Goal: Task Accomplishment & Management: Use online tool/utility

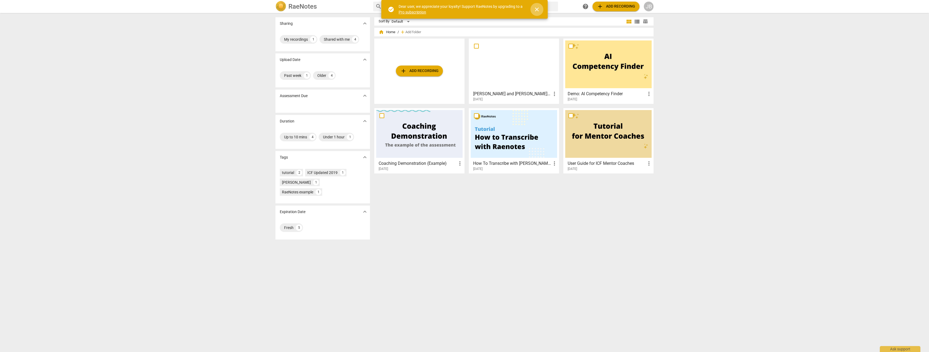
click at [540, 12] on span "close" at bounding box center [536, 9] width 13 height 6
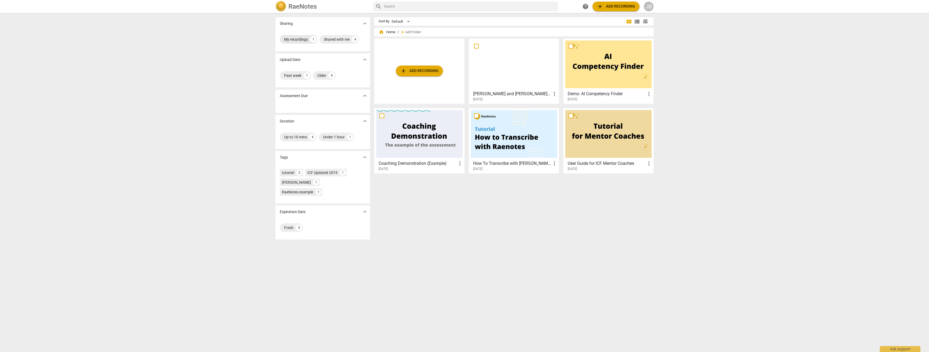
click at [294, 40] on div "My recordings" at bounding box center [296, 39] width 24 height 5
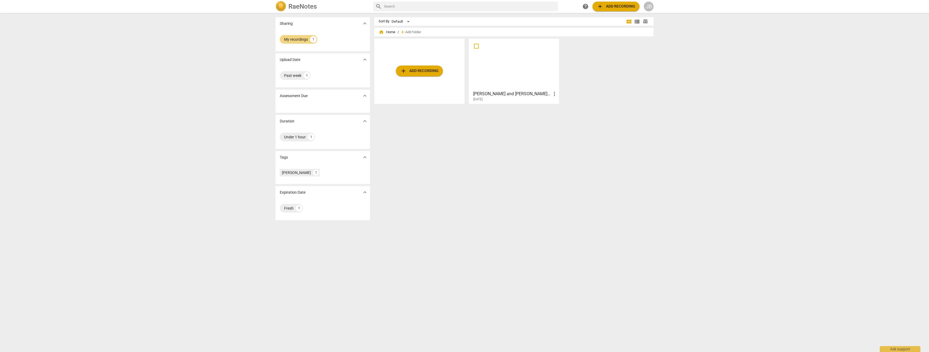
click at [509, 73] on div at bounding box center [513, 64] width 86 height 48
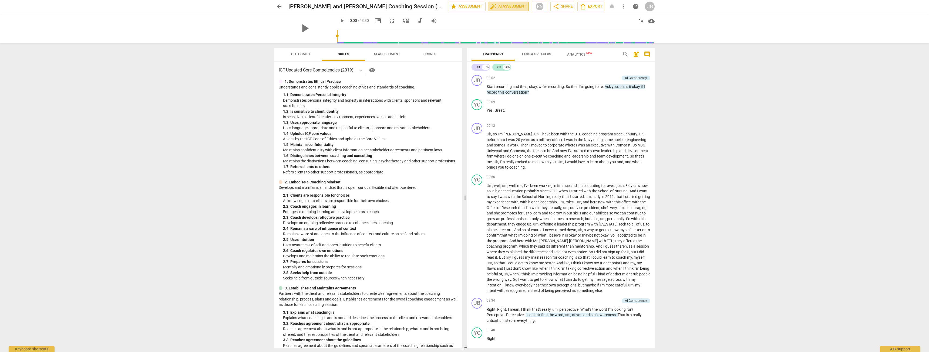
click at [494, 5] on span "auto_fix_high" at bounding box center [493, 6] width 6 height 6
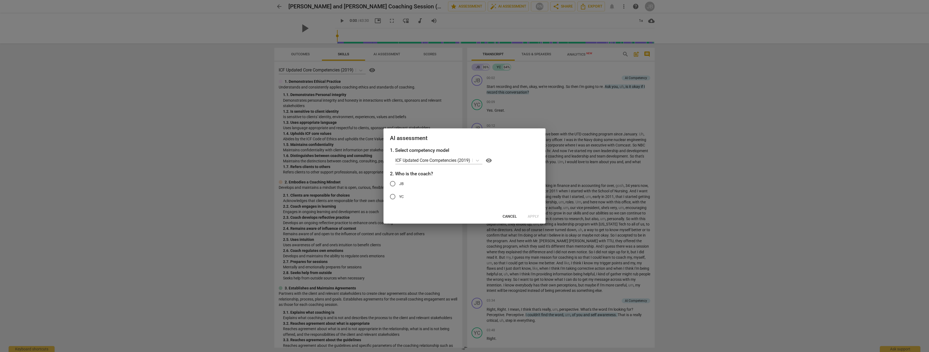
click at [512, 215] on span "Cancel" at bounding box center [509, 216] width 14 height 5
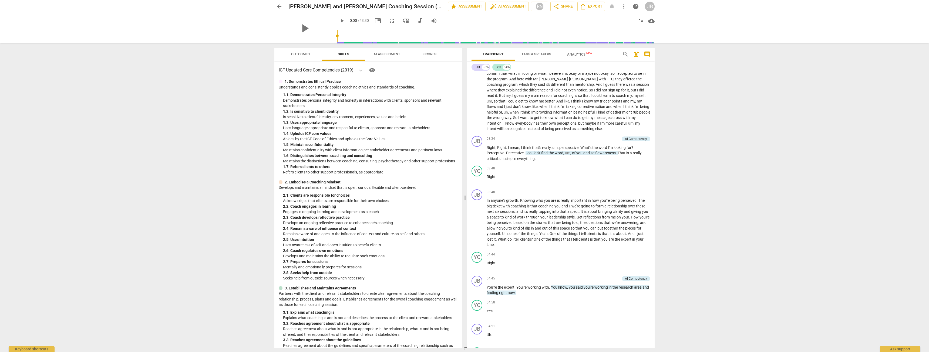
click at [309, 54] on span "Outcomes" at bounding box center [300, 54] width 19 height 4
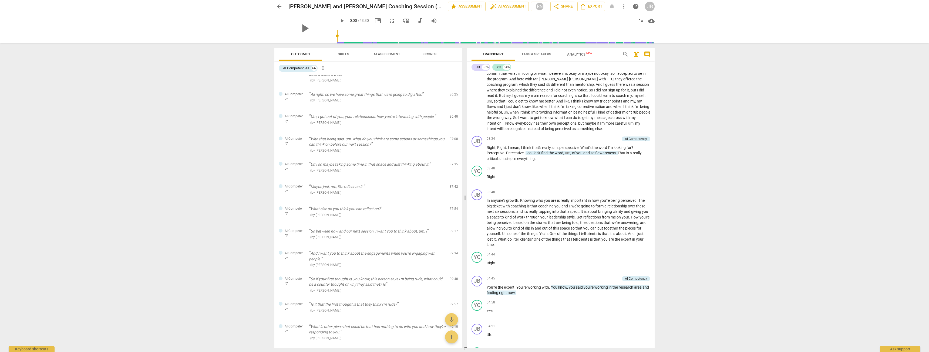
scroll to position [945, 0]
click at [368, 272] on div "AI Competency So if your first thought is, you know, this person says I'm being…" at bounding box center [368, 282] width 188 height 26
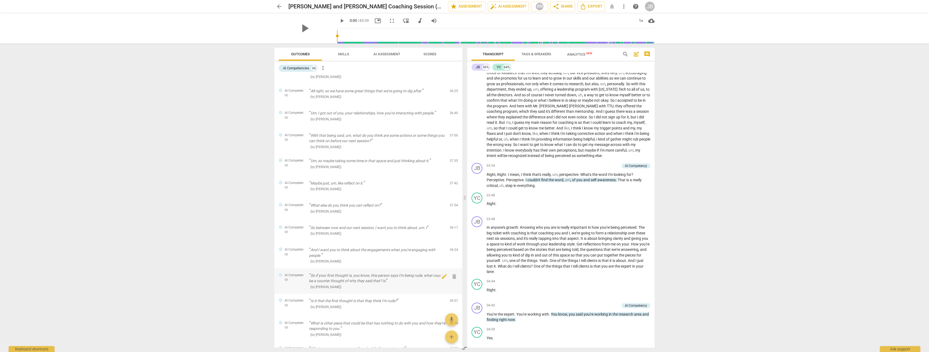
click at [366, 275] on p "So if your first thought is, you know, this person says I'm being rude, what co…" at bounding box center [377, 278] width 136 height 11
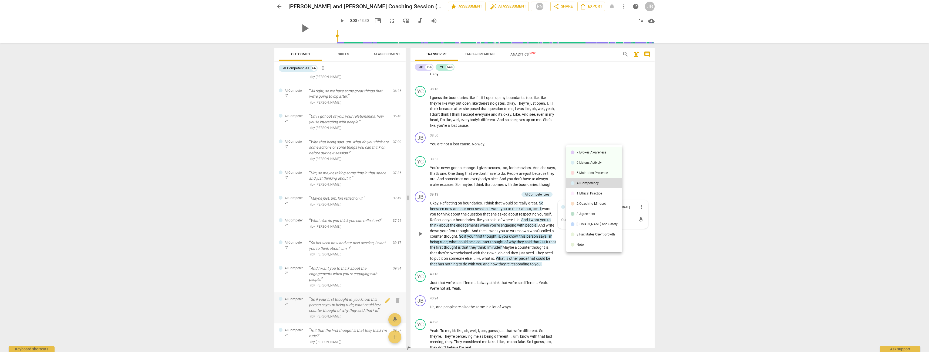
scroll to position [3804, 0]
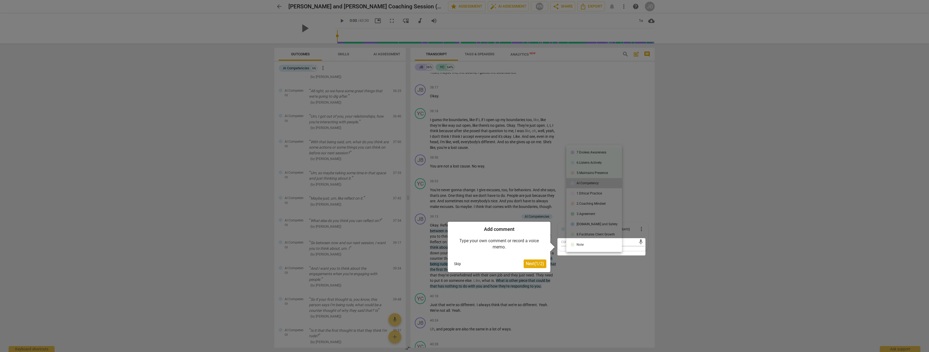
click at [455, 264] on button "Skip" at bounding box center [457, 264] width 11 height 8
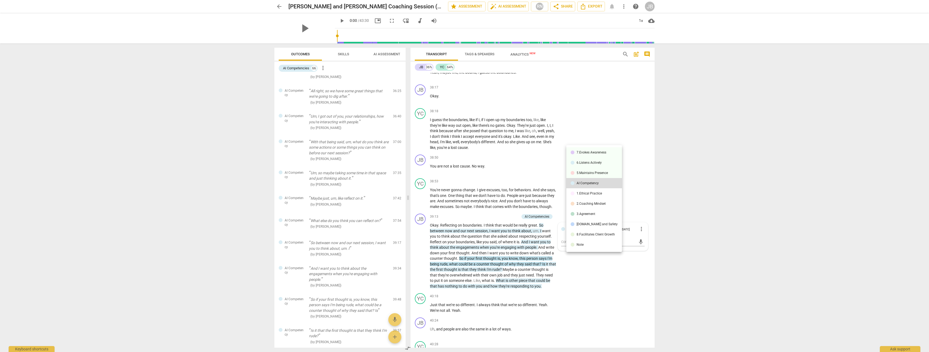
click at [646, 147] on div at bounding box center [464, 176] width 929 height 352
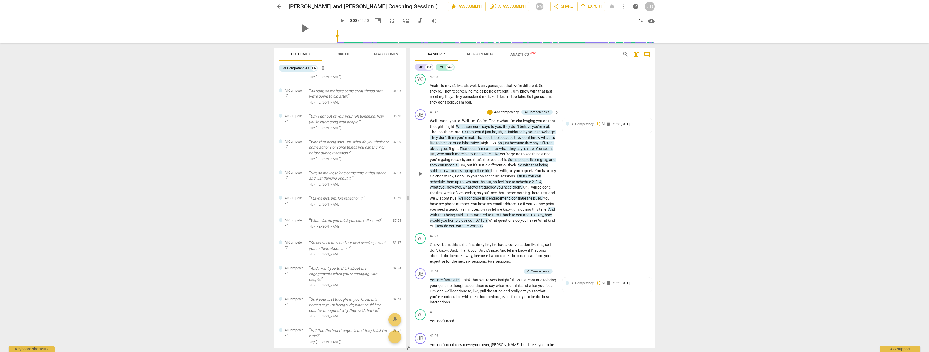
scroll to position [4155, 0]
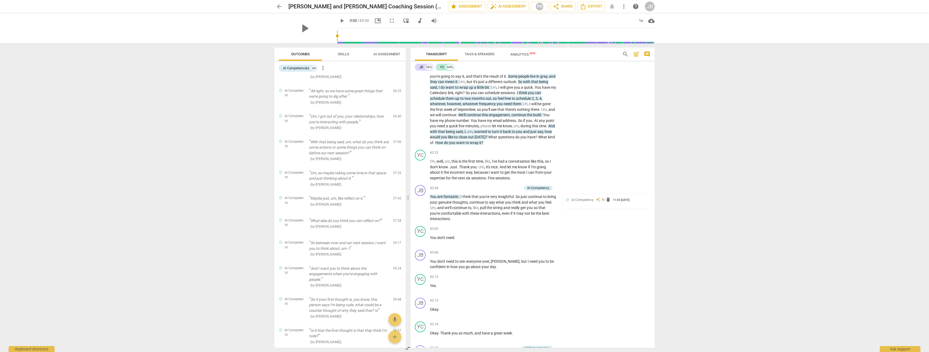
click at [526, 56] on span "Analytics New" at bounding box center [522, 54] width 25 height 4
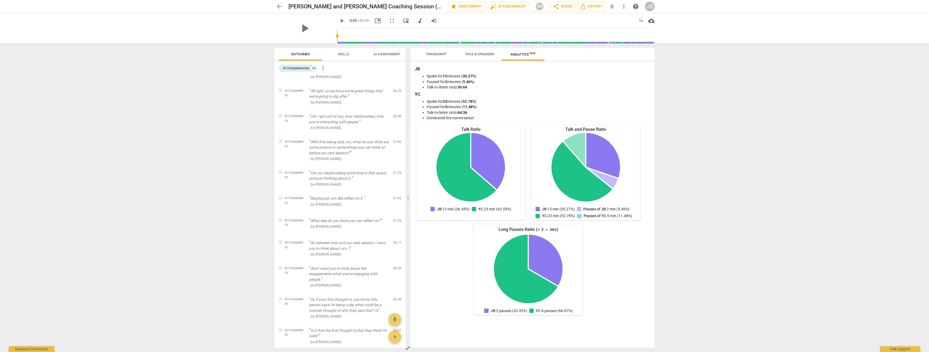
click at [445, 55] on span "Transcript" at bounding box center [436, 54] width 21 height 4
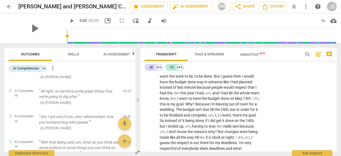
scroll to position [2993, 0]
